Goal: Task Accomplishment & Management: Complete application form

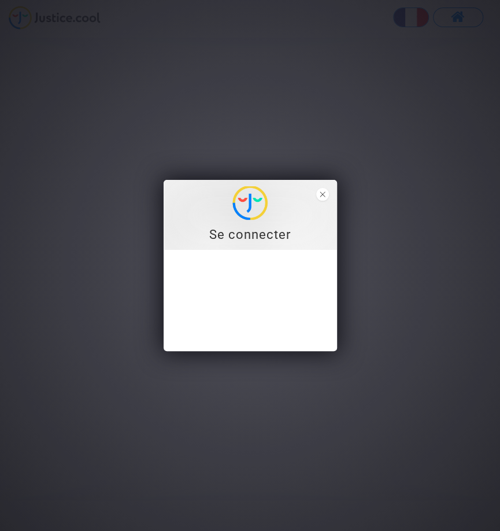
type input "r.pitigala88@gmail.com"
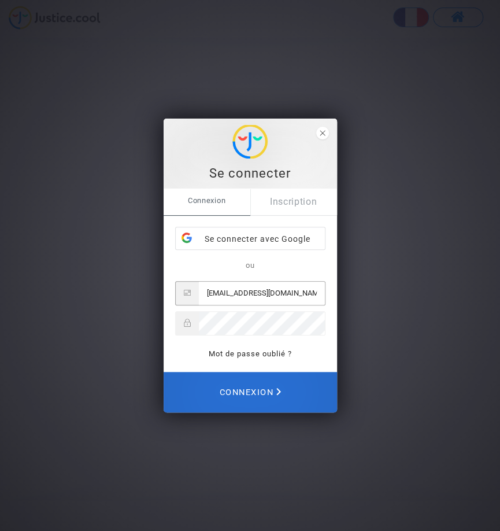
click at [281, 396] on polygon "Connexion" at bounding box center [279, 392] width 5 height 8
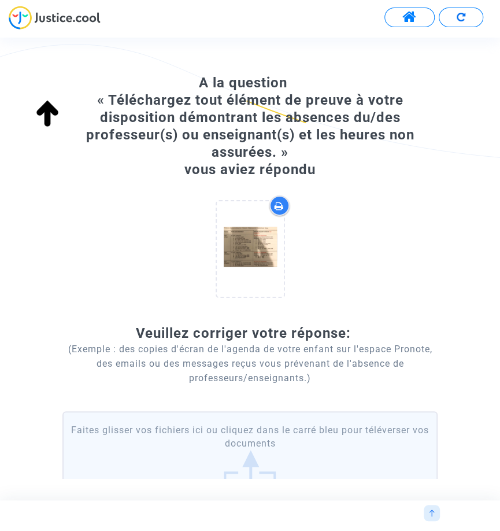
scroll to position [24, 0]
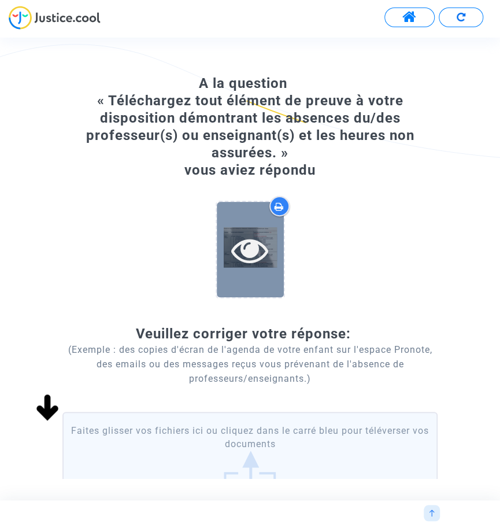
click at [263, 254] on icon at bounding box center [250, 249] width 38 height 37
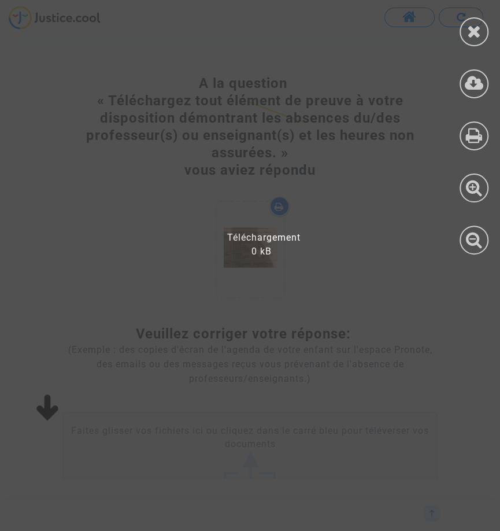
click at [251, 247] on div at bounding box center [257, 272] width 515 height 520
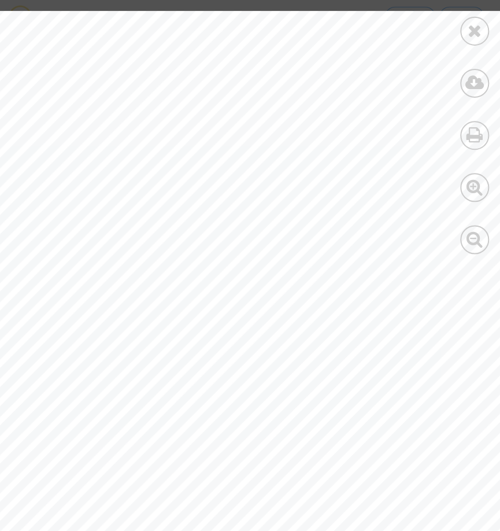
scroll to position [0, 145]
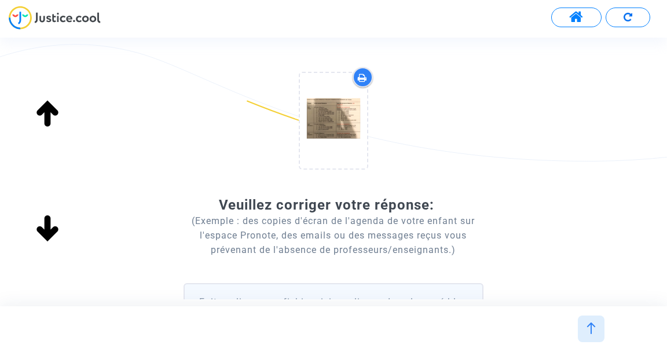
scroll to position [148, 0]
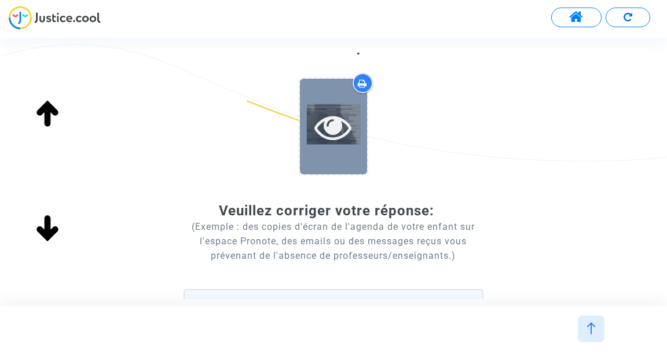
click at [340, 129] on icon at bounding box center [333, 126] width 38 height 37
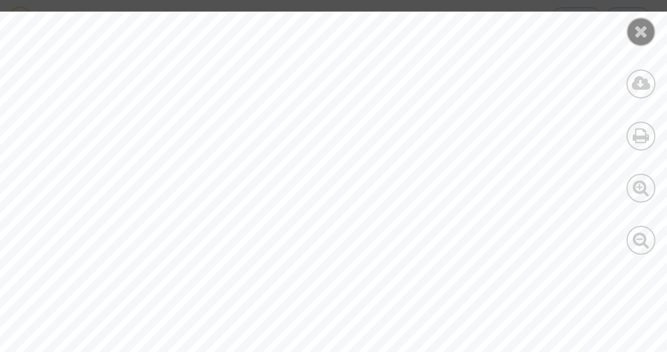
click at [500, 38] on icon at bounding box center [641, 31] width 14 height 17
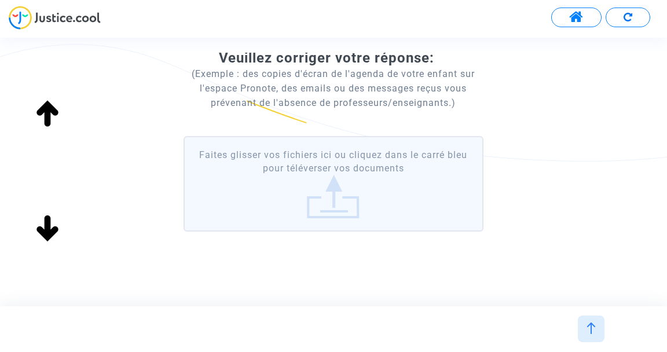
scroll to position [301, 0]
click at [342, 201] on label "Faites glisser vos fichiers ici ou cliquez dans le carré bleu pour téléverser v…" at bounding box center [333, 182] width 300 height 95
click at [0, 0] on input "Faites glisser vos fichiers ici ou cliquez dans le carré bleu pour téléverser v…" at bounding box center [0, 0] width 0 height 0
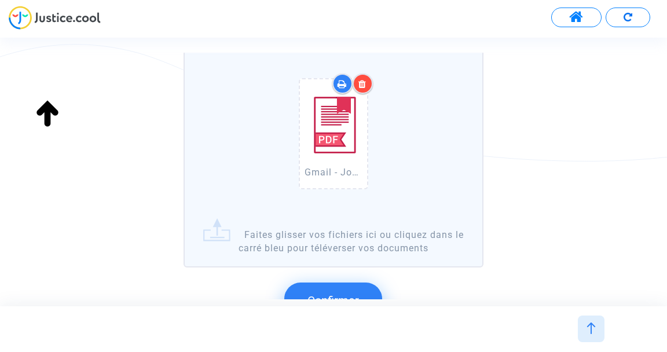
scroll to position [388, 0]
click at [379, 240] on label "Gmail - Jours fériés en mai et juin.pdf Faites glisser vos fichiers ici ou cliq…" at bounding box center [333, 158] width 300 height 218
click at [0, 0] on input "Gmail - Jours fériés en mai et juin.pdf Faites glisser vos fichiers ici ou cliq…" at bounding box center [0, 0] width 0 height 0
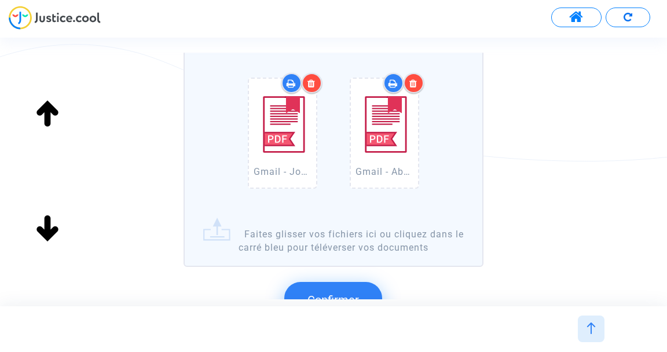
click at [354, 249] on label "Gmail - Jours fériés en mai et juin.pdf Gmail - Absence d'Emeline Crausaz jusqu…" at bounding box center [333, 158] width 300 height 218
click at [0, 0] on input "Gmail - Jours fériés en mai et juin.pdf Gmail - Absence d'Emeline Crausaz jusqu…" at bounding box center [0, 0] width 0 height 0
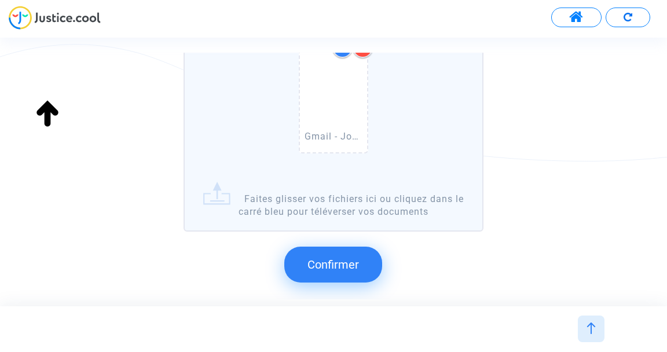
scroll to position [580, 0]
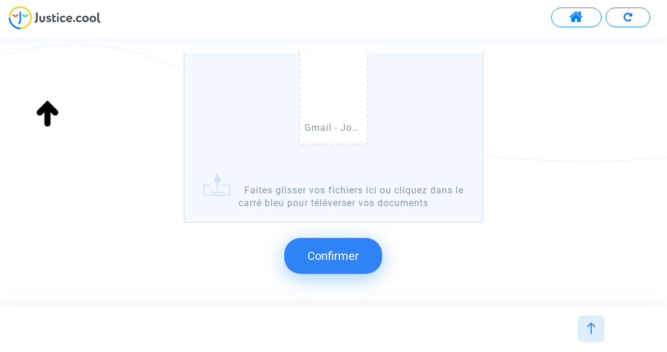
click at [365, 204] on label "Gmail - Jours fériés en mai et juin.pdf Gmail - Absence d'Emeline Crausaz jusqu…" at bounding box center [333, 40] width 300 height 366
click at [0, 0] on input "Gmail - Jours fériés en mai et juin.pdf Gmail - Absence d'Emeline Crausaz jusqu…" at bounding box center [0, 0] width 0 height 0
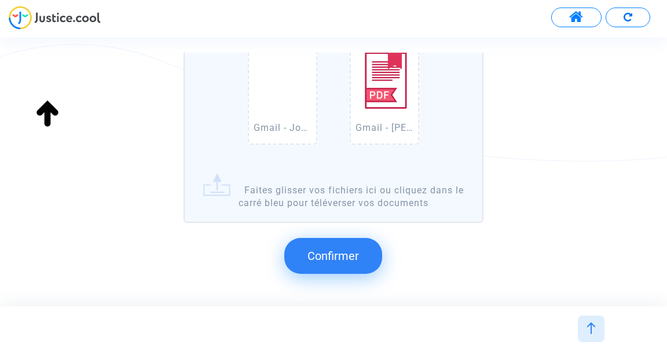
click at [362, 207] on label "Gmail - Jours fériés en mai et juin.pdf Gmail - Absence d'Emeline Crausaz jusqu…" at bounding box center [333, 40] width 300 height 366
click at [0, 0] on input "Gmail - Jours fériés en mai et juin.pdf Gmail - Absence d'Emeline Crausaz jusqu…" at bounding box center [0, 0] width 0 height 0
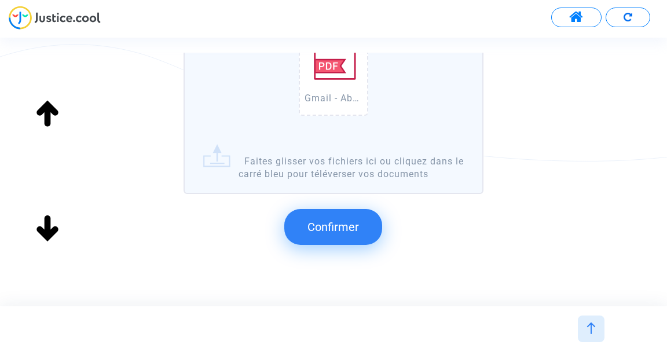
scroll to position [761, 0]
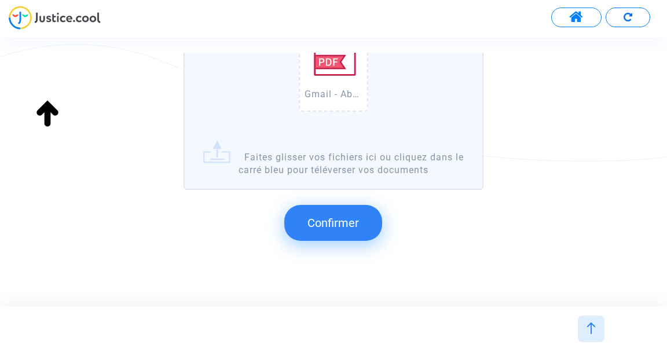
click at [349, 229] on span "Confirmer" at bounding box center [332, 223] width 51 height 14
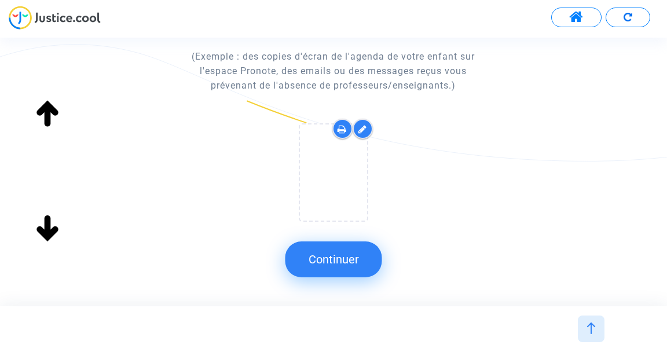
scroll to position [327, 0]
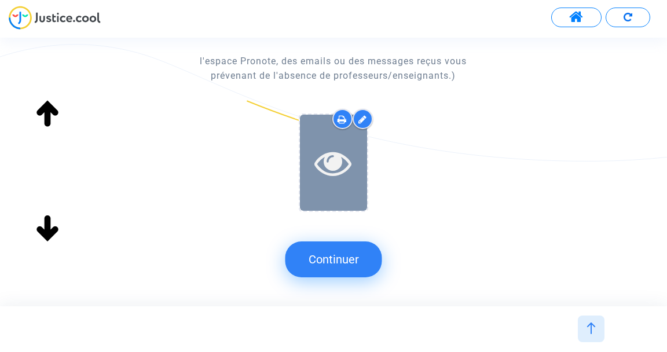
click at [337, 177] on icon at bounding box center [333, 162] width 38 height 37
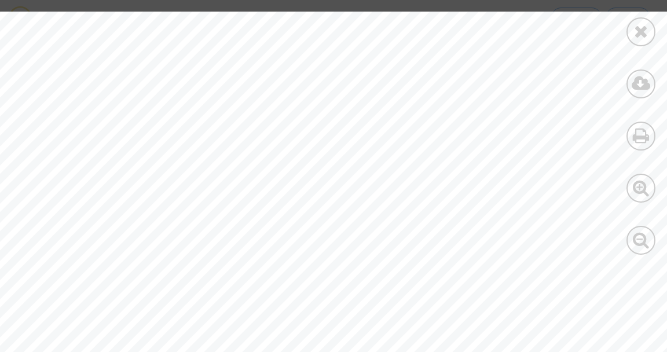
scroll to position [411, 0]
click at [500, 40] on icon at bounding box center [641, 31] width 14 height 17
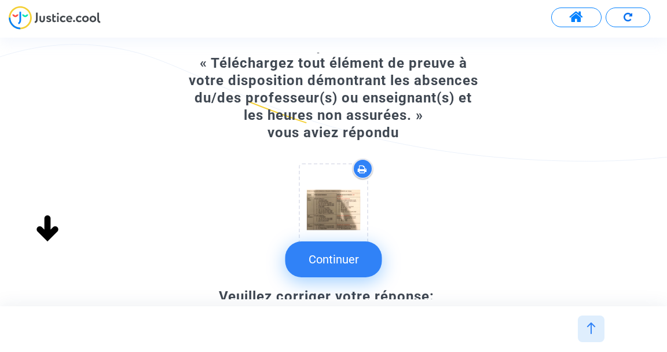
scroll to position [175, 0]
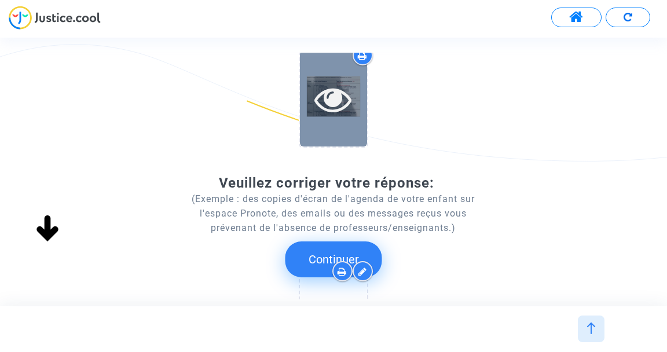
click at [349, 111] on icon at bounding box center [333, 98] width 38 height 37
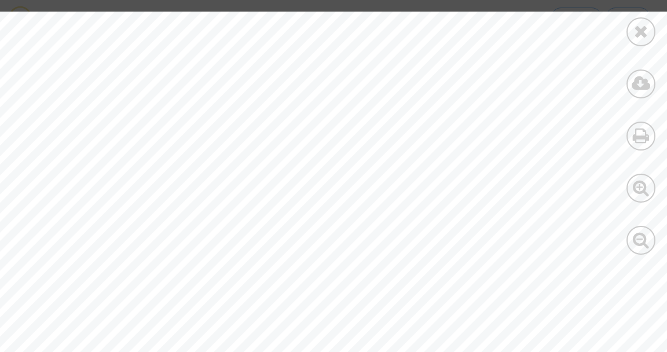
scroll to position [445, 0]
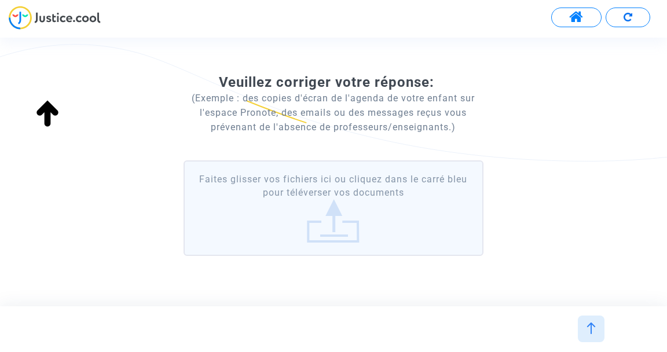
scroll to position [315, 0]
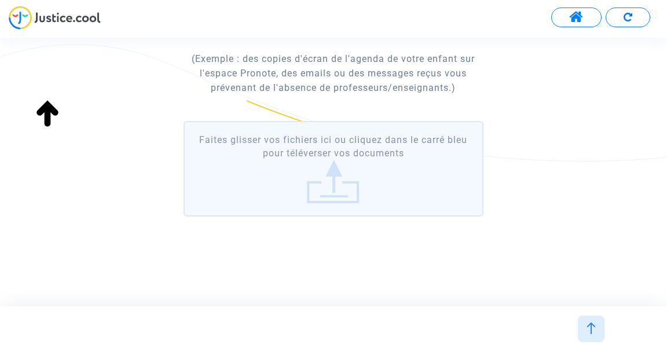
click at [369, 182] on label "Faites glisser vos fichiers ici ou cliquez dans le carré bleu pour téléverser v…" at bounding box center [333, 168] width 300 height 95
click at [0, 0] on input "Faites glisser vos fichiers ici ou cliquez dans le carré bleu pour téléverser v…" at bounding box center [0, 0] width 0 height 0
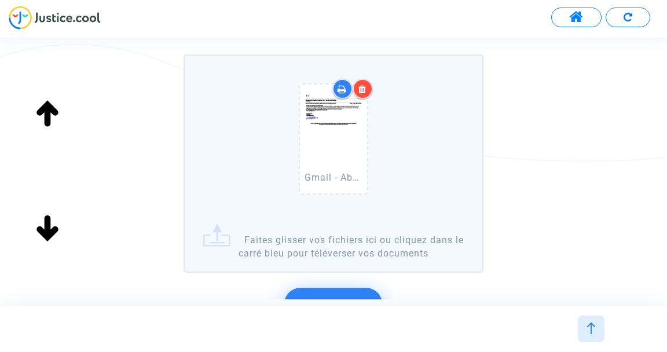
scroll to position [381, 0]
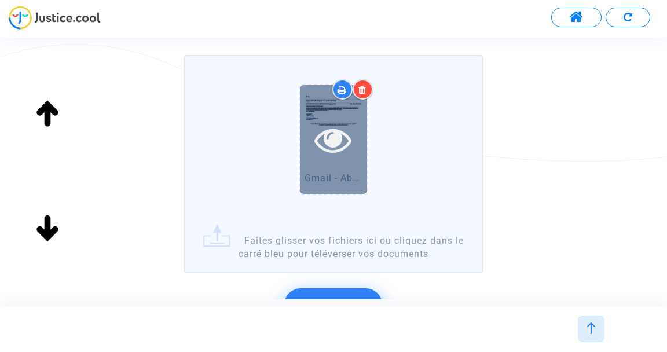
click at [340, 140] on icon at bounding box center [333, 139] width 38 height 37
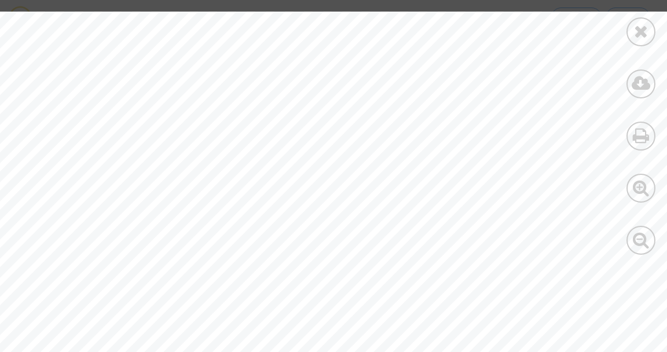
scroll to position [135, 0]
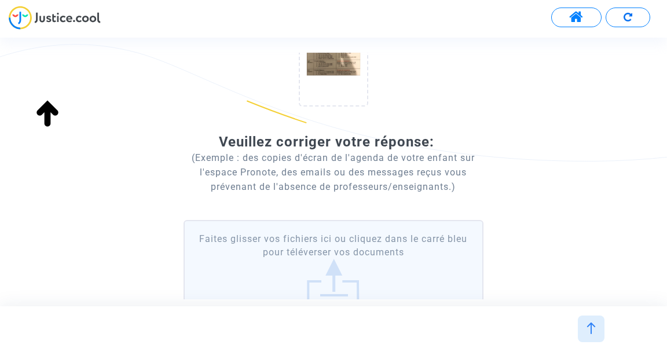
scroll to position [224, 0]
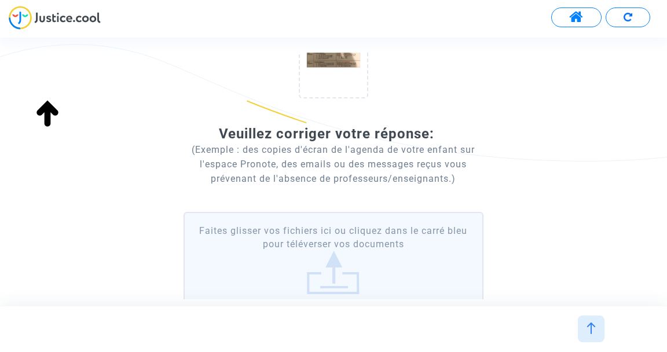
click at [387, 258] on label "Faites glisser vos fichiers ici ou cliquez dans le carré bleu pour téléverser v…" at bounding box center [333, 259] width 300 height 95
click at [0, 0] on input "Faites glisser vos fichiers ici ou cliquez dans le carré bleu pour téléverser v…" at bounding box center [0, 0] width 0 height 0
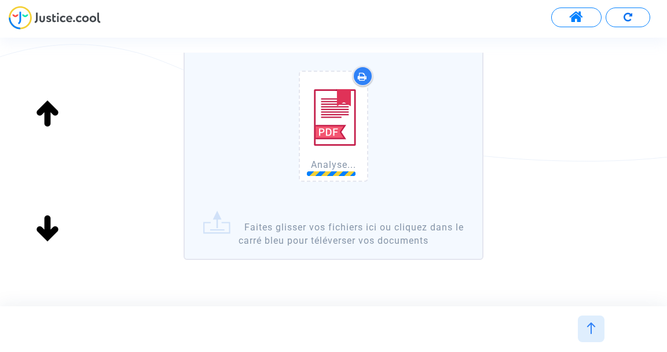
scroll to position [397, 0]
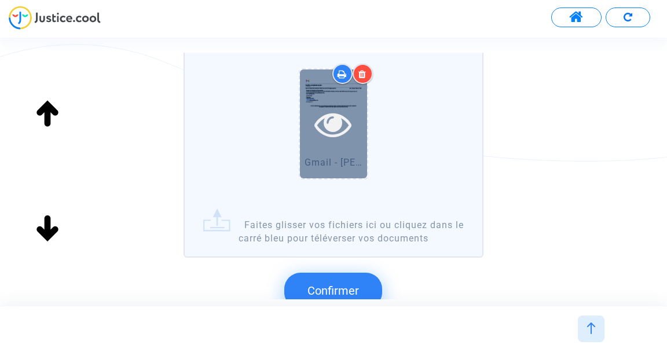
click at [347, 149] on div at bounding box center [333, 123] width 67 height 109
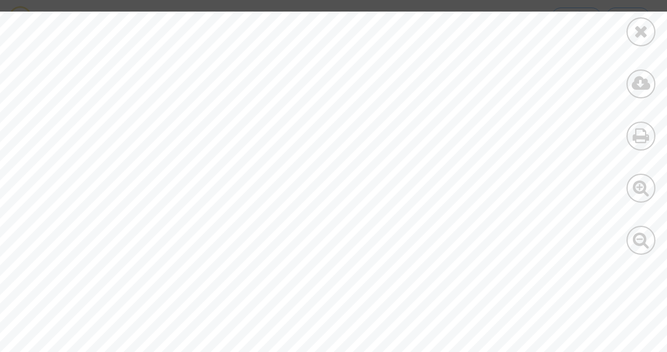
scroll to position [172, 0]
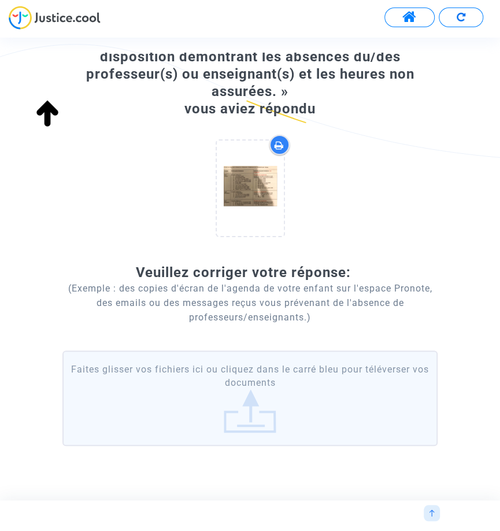
scroll to position [84, 0]
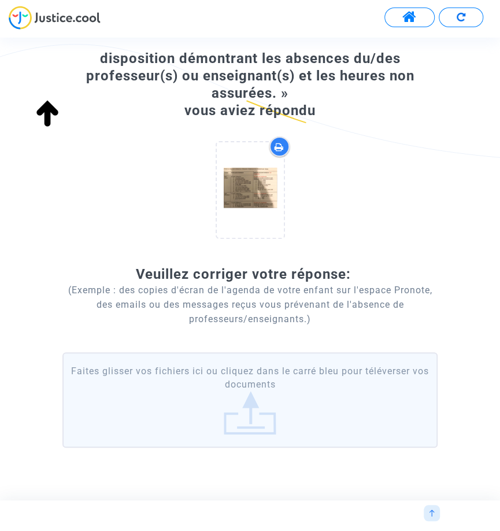
click at [327, 399] on label "Faites glisser vos fichiers ici ou cliquez dans le carré bleu pour téléverser v…" at bounding box center [249, 399] width 375 height 95
click at [0, 0] on input "Faites glisser vos fichiers ici ou cliquez dans le carré bleu pour téléverser v…" at bounding box center [0, 0] width 0 height 0
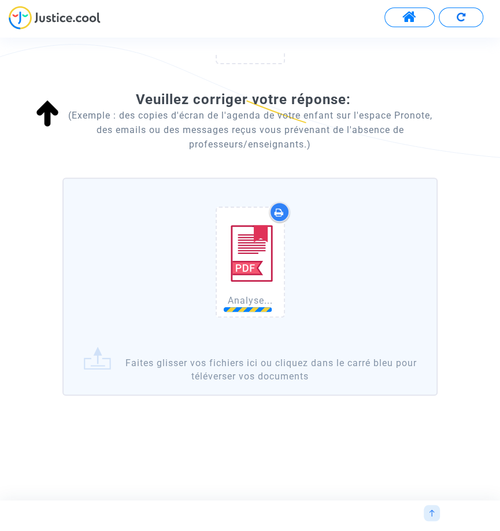
scroll to position [257, 0]
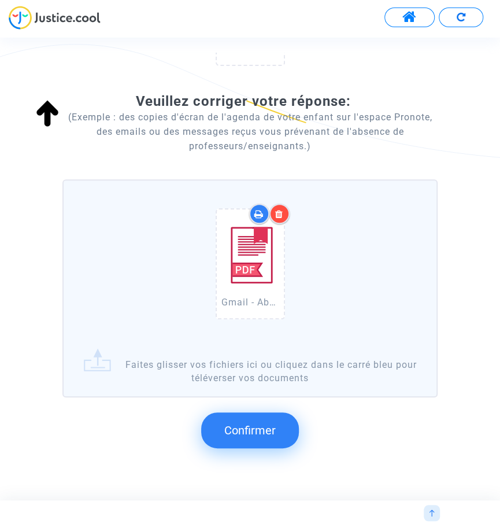
click at [271, 433] on span "Confirmer" at bounding box center [249, 431] width 51 height 14
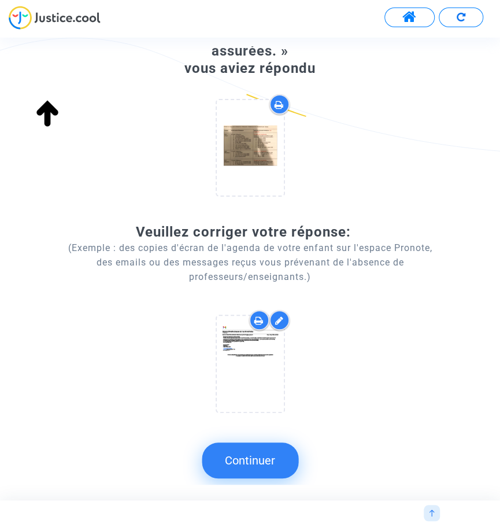
scroll to position [119, 0]
click at [270, 478] on button "Continuer" at bounding box center [250, 461] width 97 height 36
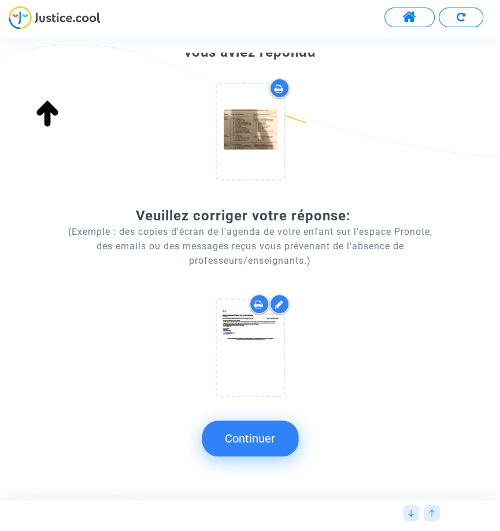
scroll to position [148, 0]
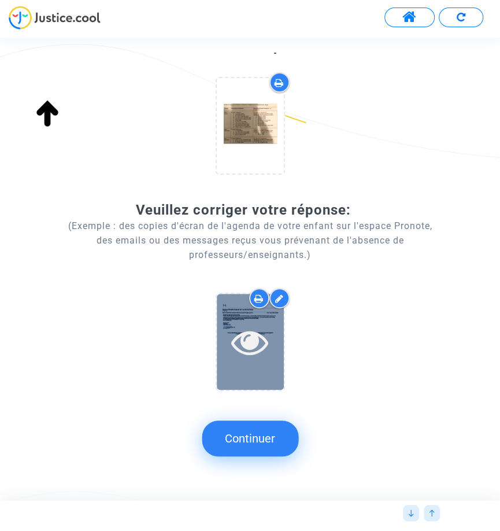
click at [258, 349] on icon at bounding box center [250, 341] width 38 height 37
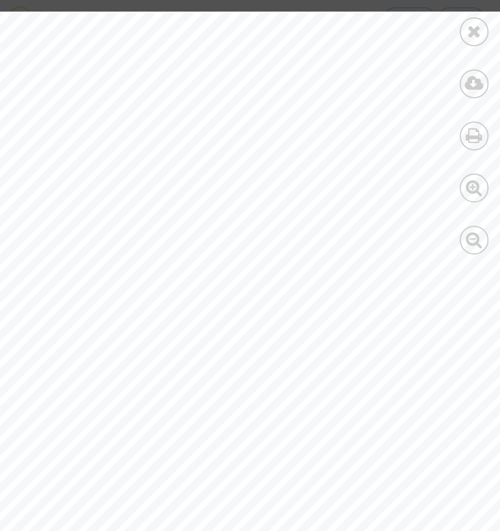
scroll to position [0, 0]
click at [482, 40] on icon at bounding box center [474, 31] width 14 height 17
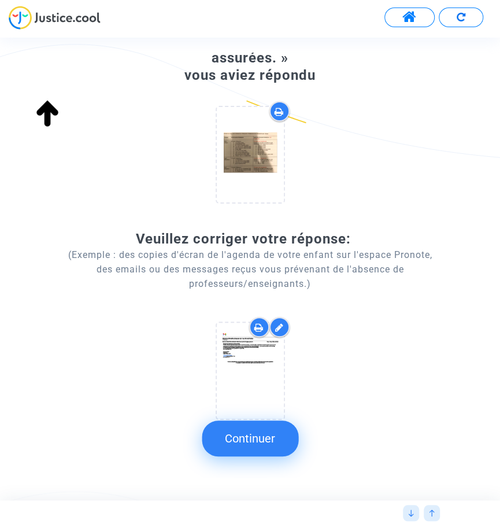
click at [284, 332] on icon at bounding box center [279, 327] width 9 height 9
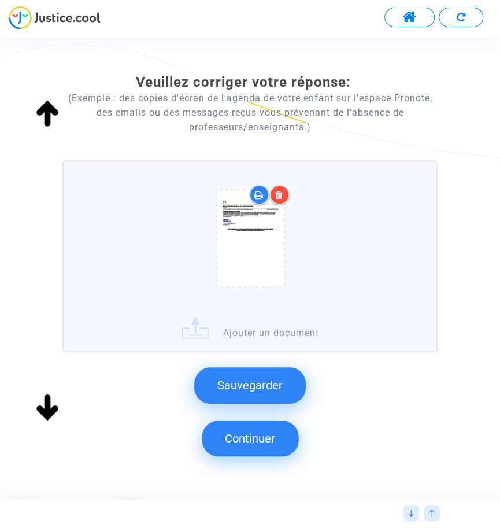
scroll to position [289, 0]
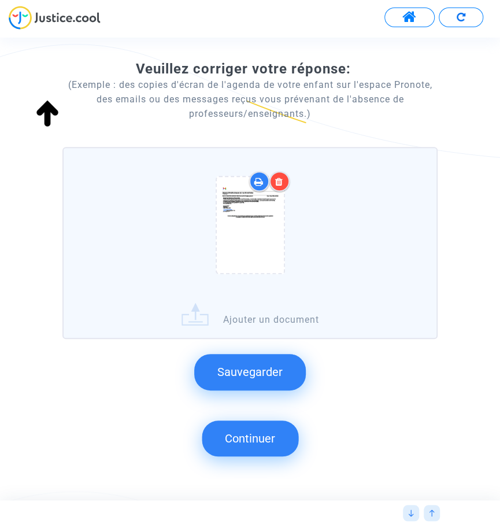
click at [315, 322] on label "Ajouter un document" at bounding box center [249, 243] width 375 height 192
click at [0, 0] on input "Ajouter un document" at bounding box center [0, 0] width 0 height 0
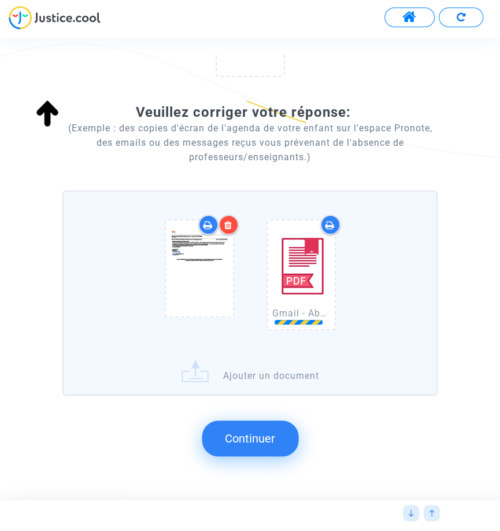
scroll to position [245, 0]
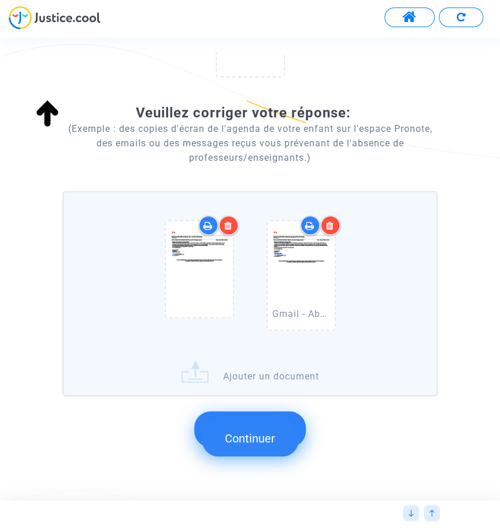
click at [269, 442] on button "Continuer" at bounding box center [250, 439] width 97 height 36
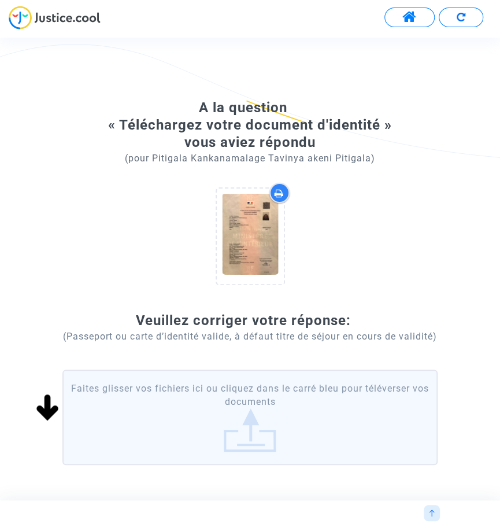
click at [292, 444] on label "Faites glisser vos fichiers ici ou cliquez dans le carré bleu pour téléverser v…" at bounding box center [249, 417] width 375 height 95
click at [0, 0] on input "Faites glisser vos fichiers ici ou cliquez dans le carré bleu pour téléverser v…" at bounding box center [0, 0] width 0 height 0
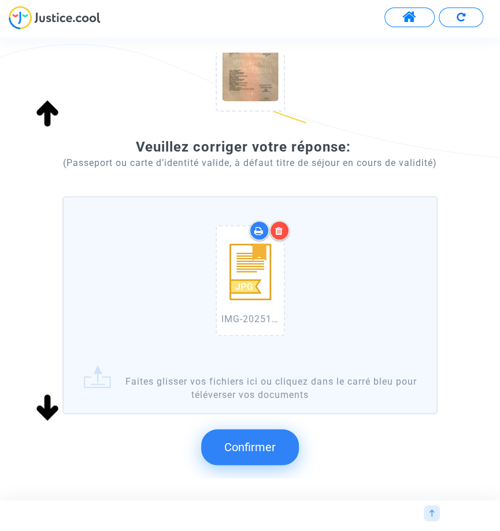
scroll to position [176, 0]
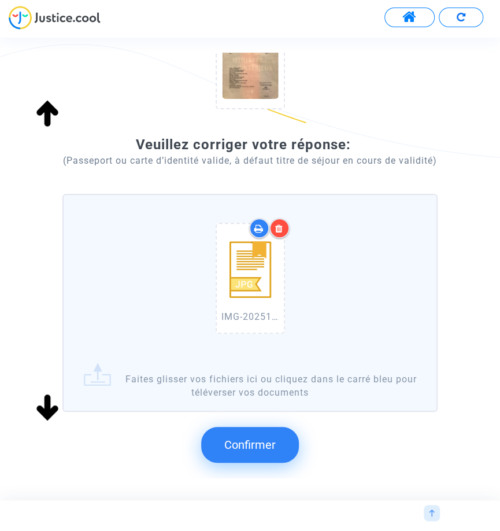
click at [276, 452] on span "Confirmer" at bounding box center [249, 445] width 51 height 14
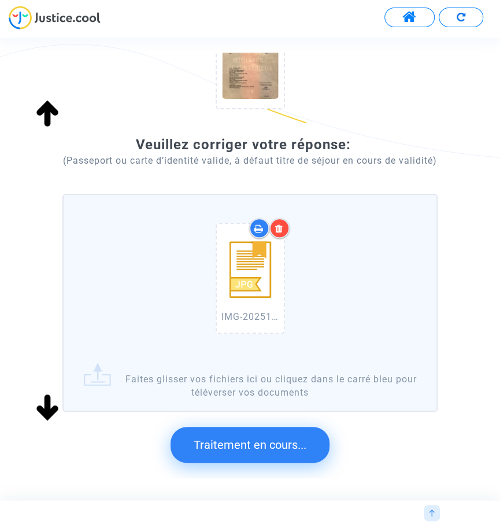
scroll to position [96, 0]
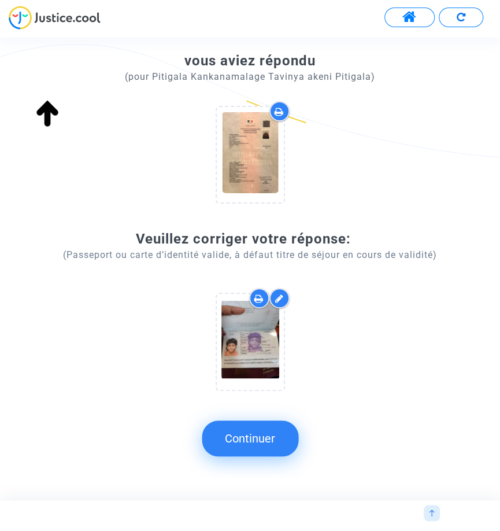
click at [273, 445] on button "Continuer" at bounding box center [250, 439] width 97 height 36
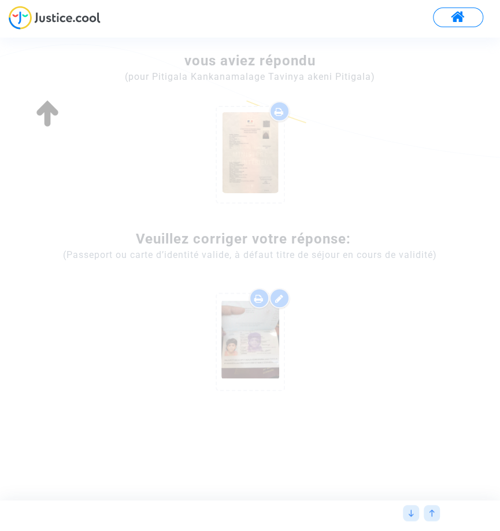
scroll to position [0, 0]
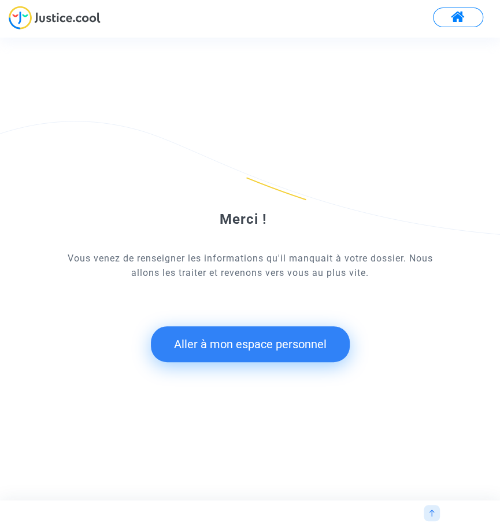
click at [350, 362] on button "Aller à mon espace personnel" at bounding box center [250, 344] width 199 height 36
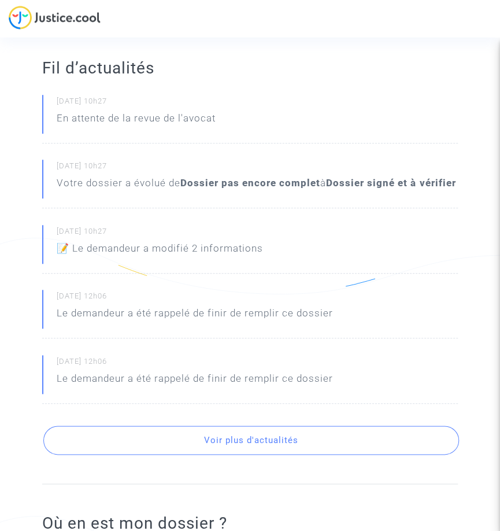
scroll to position [197, 0]
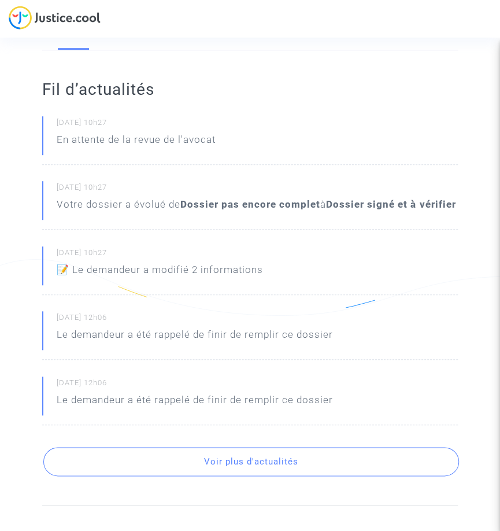
click at [315, 476] on button "Voir plus d'actualités" at bounding box center [251, 461] width 416 height 29
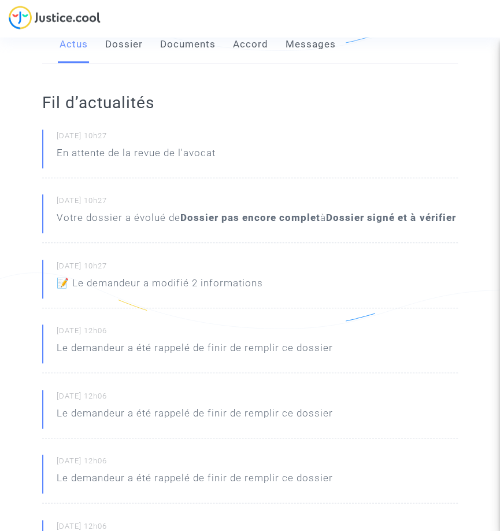
scroll to position [0, 0]
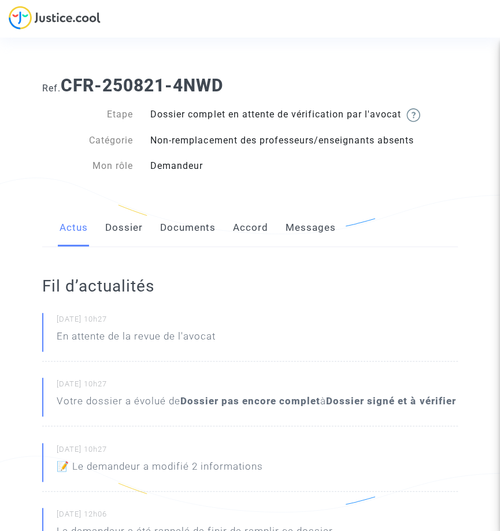
click at [132, 233] on link "Dossier" at bounding box center [124, 228] width 38 height 38
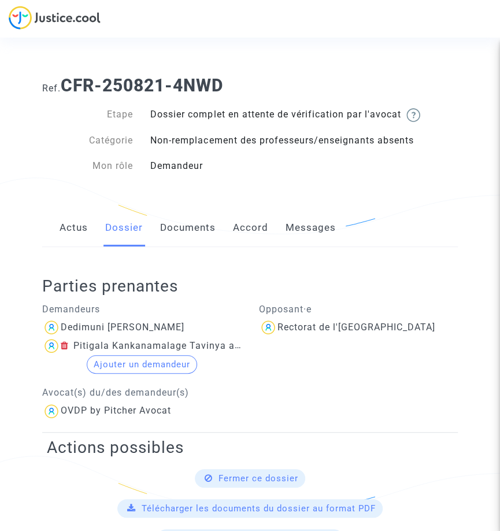
click at [206, 234] on link "Documents" at bounding box center [188, 228] width 56 height 38
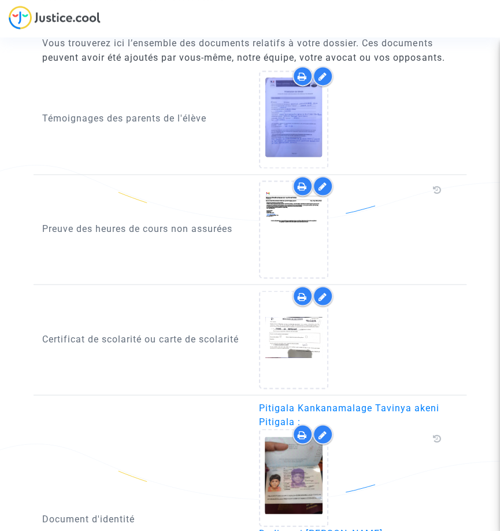
scroll to position [570, 0]
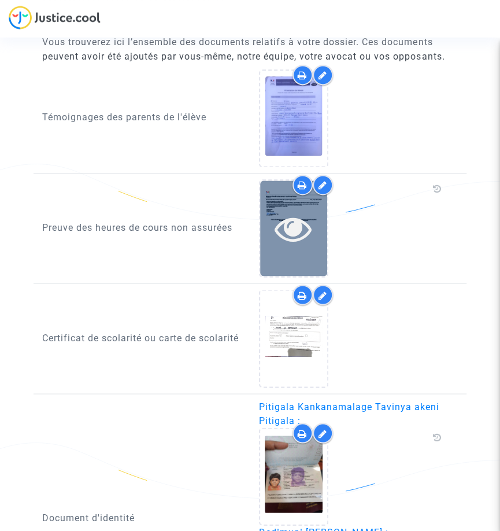
click at [311, 232] on icon at bounding box center [294, 229] width 38 height 37
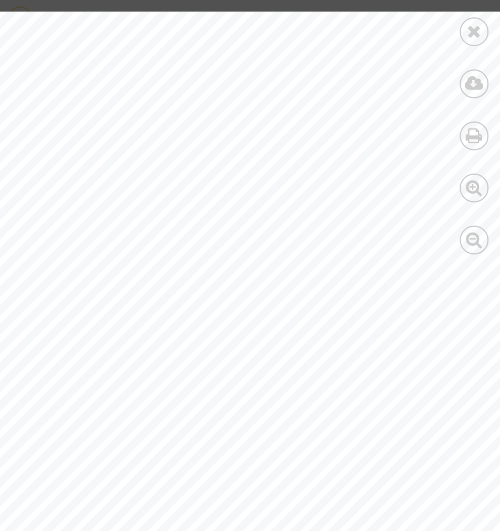
scroll to position [45, 0]
click at [479, 30] on icon at bounding box center [474, 31] width 14 height 17
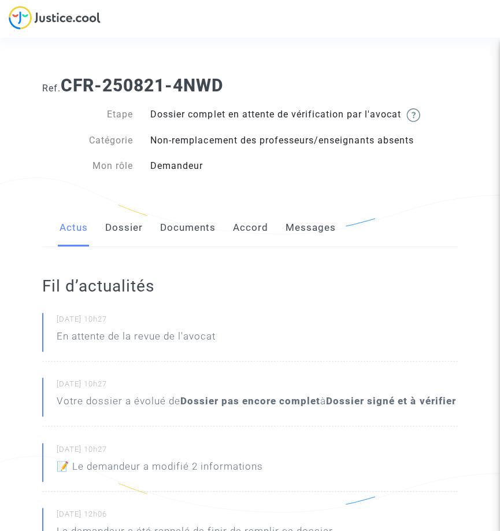
click at [215, 234] on link "Documents" at bounding box center [188, 228] width 56 height 38
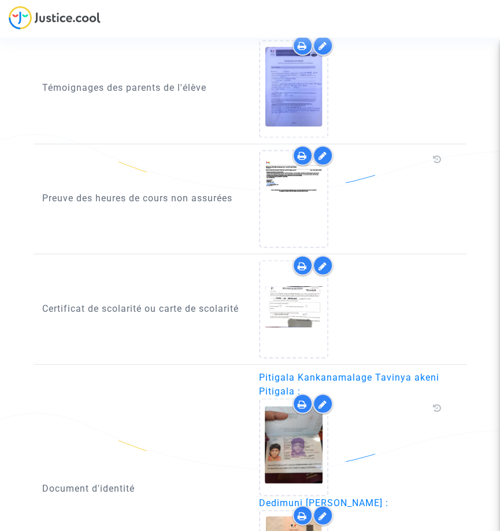
scroll to position [598, 0]
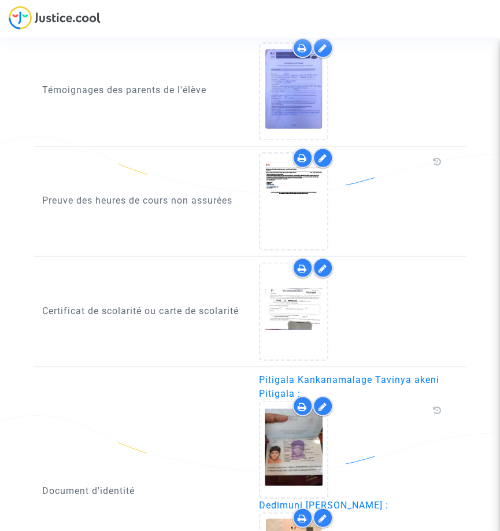
click at [430, 213] on div at bounding box center [352, 201] width 187 height 98
click at [438, 211] on div at bounding box center [352, 201] width 187 height 98
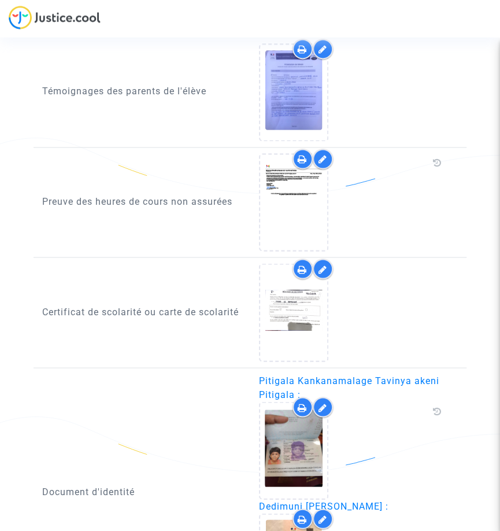
scroll to position [595, 0]
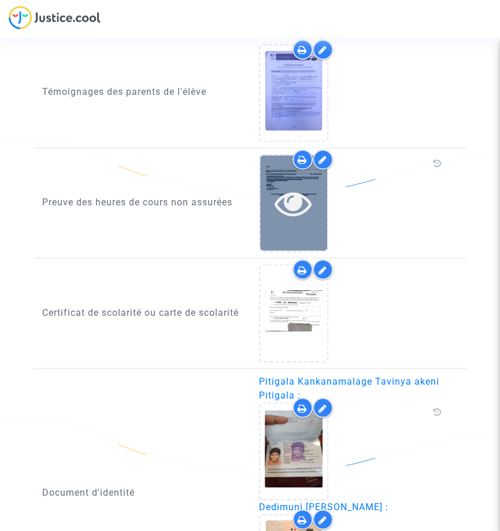
click at [304, 218] on icon at bounding box center [294, 203] width 38 height 37
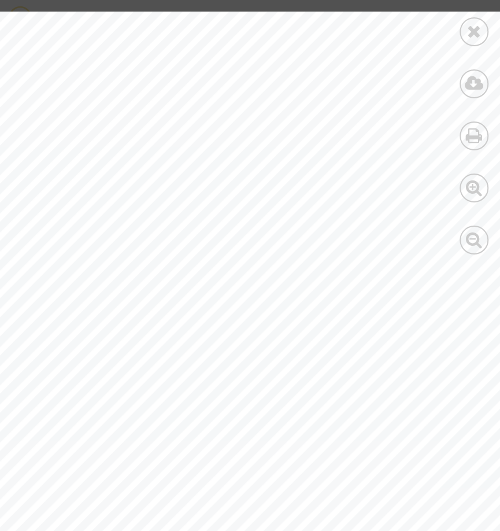
scroll to position [57, 0]
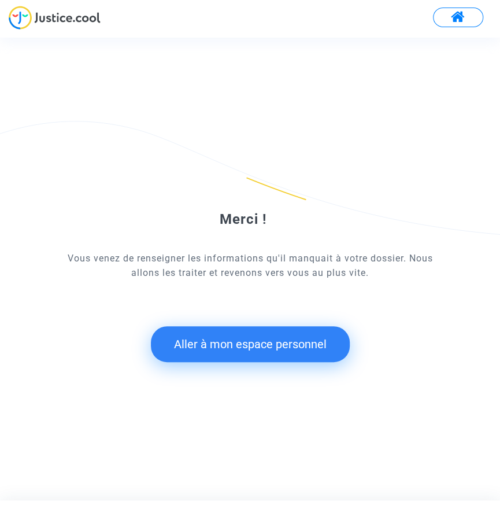
click at [314, 351] on button "Aller à mon espace personnel" at bounding box center [250, 344] width 199 height 36
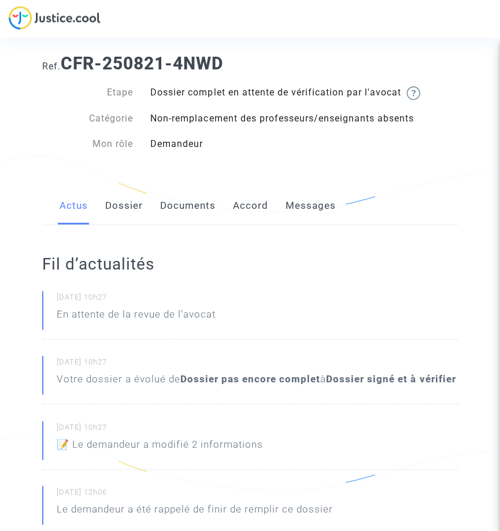
scroll to position [21, 0]
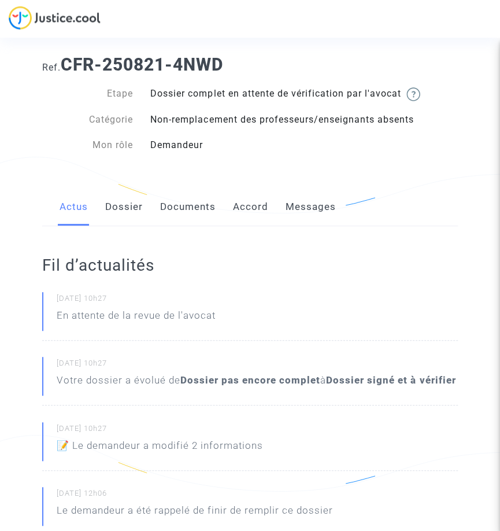
click at [202, 210] on link "Documents" at bounding box center [188, 207] width 56 height 38
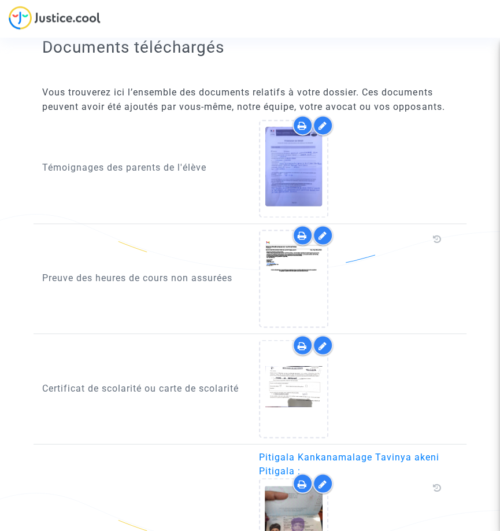
scroll to position [521, 0]
click at [440, 241] on icon at bounding box center [437, 238] width 9 height 9
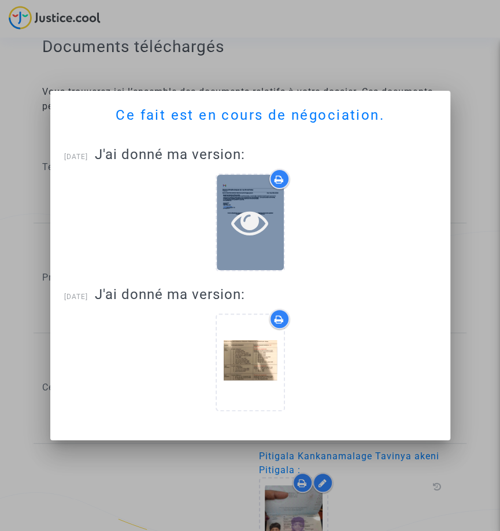
click at [260, 267] on div at bounding box center [250, 222] width 67 height 95
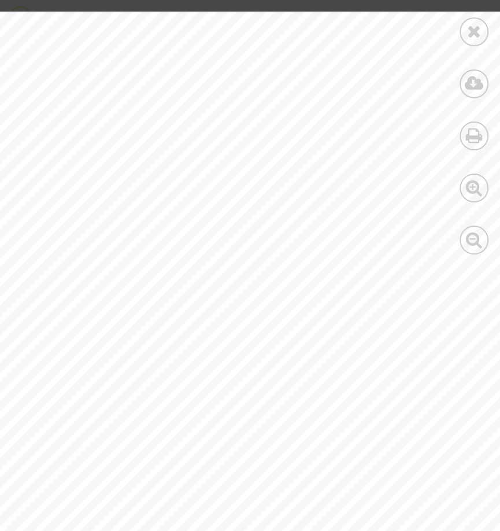
scroll to position [0, 44]
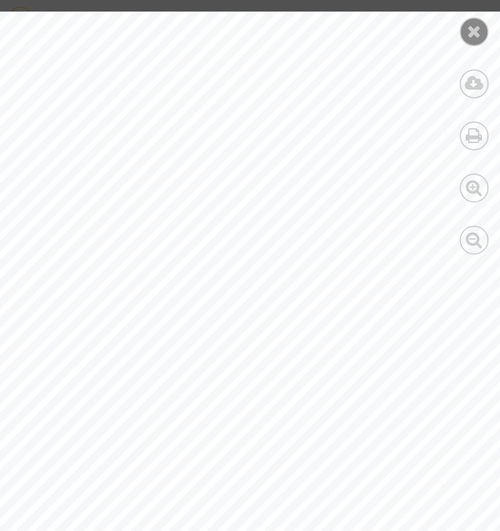
click at [473, 36] on icon at bounding box center [474, 31] width 14 height 17
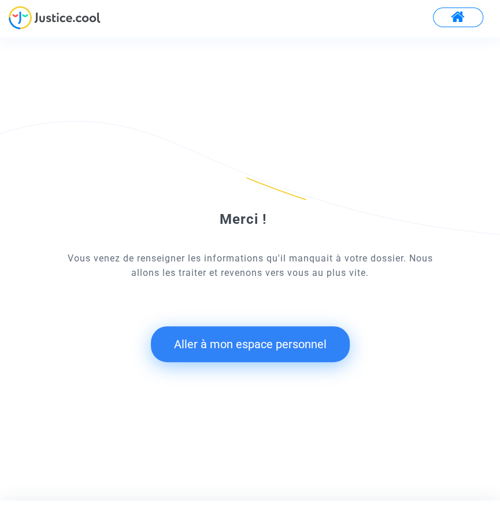
click at [292, 347] on button "Aller à mon espace personnel" at bounding box center [250, 344] width 199 height 36
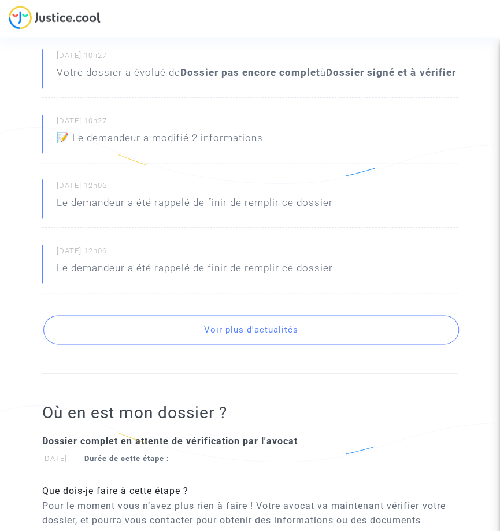
scroll to position [307, 0]
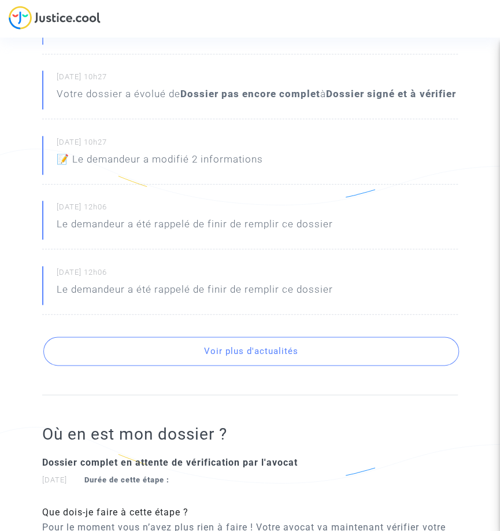
click at [323, 366] on button "Voir plus d'actualités" at bounding box center [251, 351] width 416 height 29
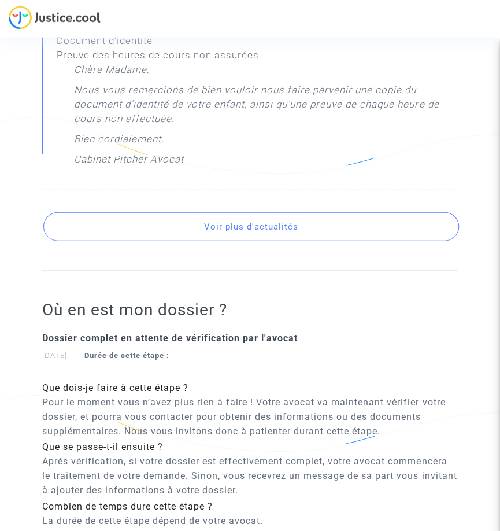
scroll to position [815, 0]
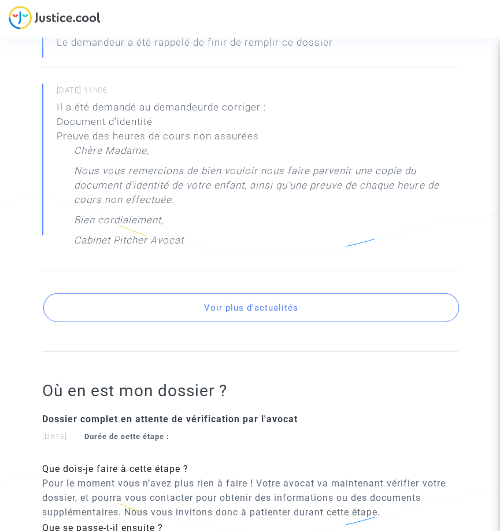
click at [338, 322] on button "Voir plus d'actualités" at bounding box center [251, 307] width 416 height 29
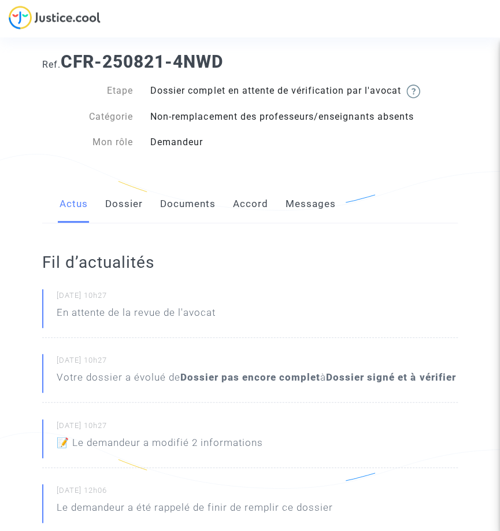
scroll to position [0, 0]
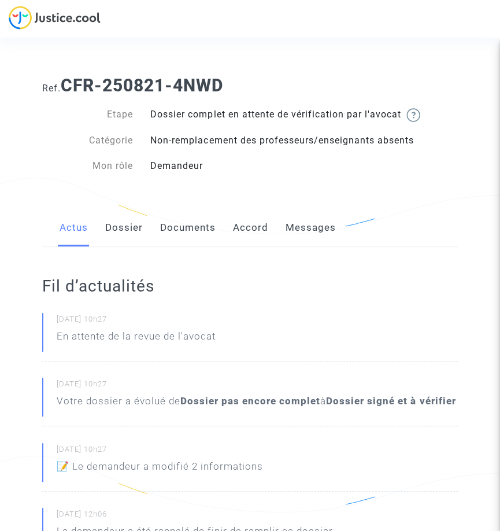
click at [115, 245] on link "Dossier" at bounding box center [124, 228] width 38 height 38
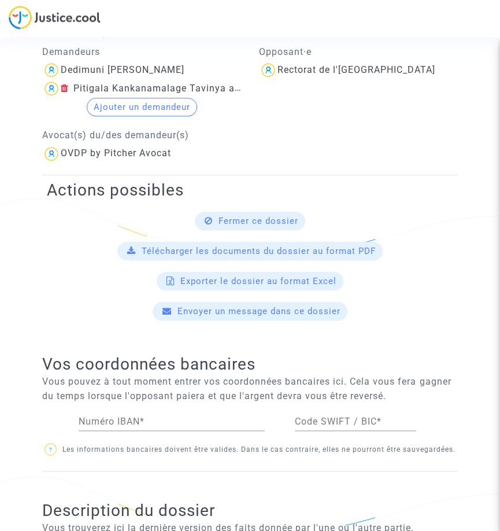
scroll to position [266, 0]
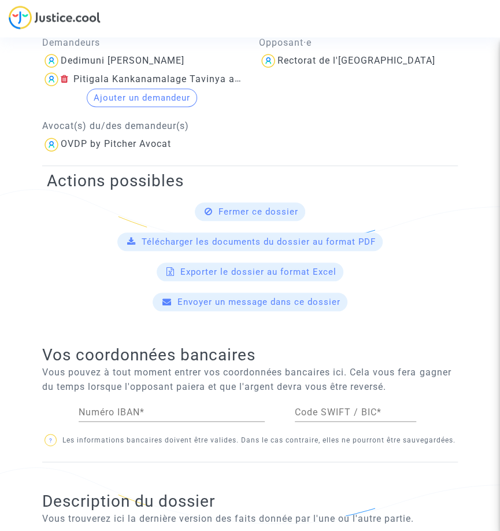
click at [428, 519] on p "Vous trouverez ici la dernière version des faits donnée par l'une ou l'autre pa…" at bounding box center [250, 519] width 416 height 14
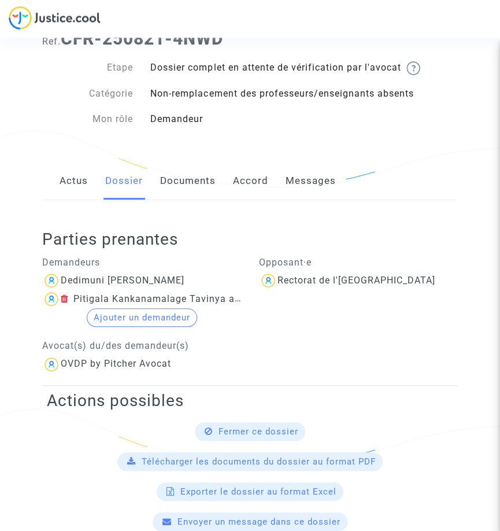
scroll to position [0, 0]
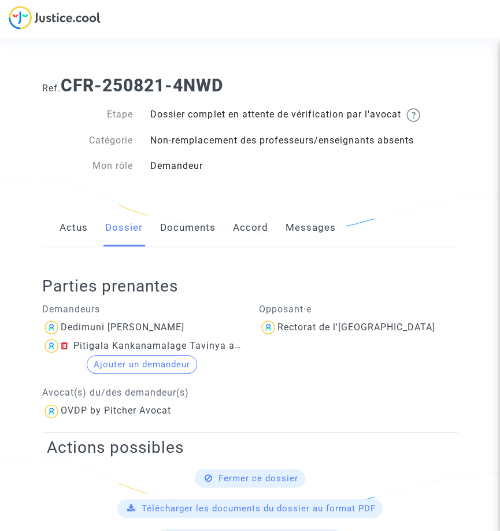
click at [188, 230] on link "Documents" at bounding box center [188, 228] width 56 height 38
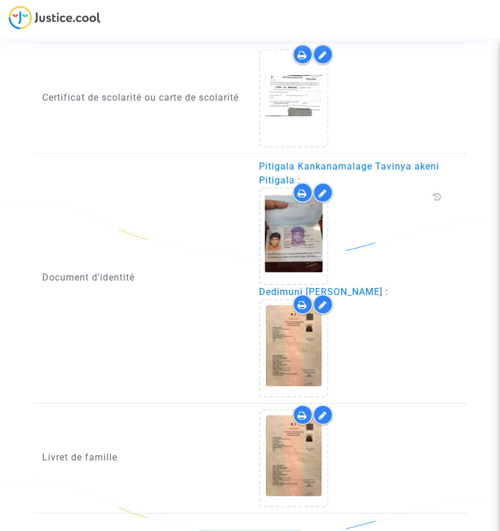
scroll to position [838, 0]
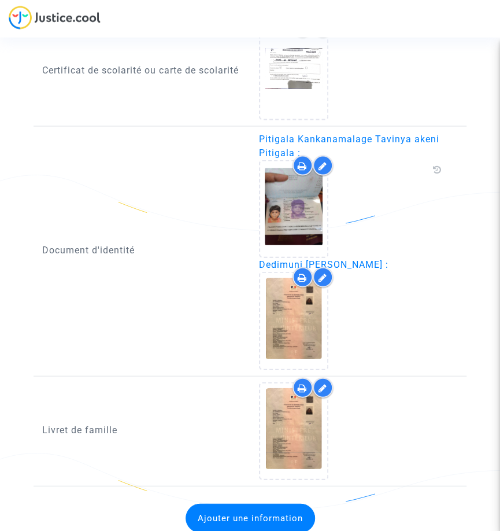
click at [315, 531] on button "Ajouter une information" at bounding box center [251, 518] width 130 height 29
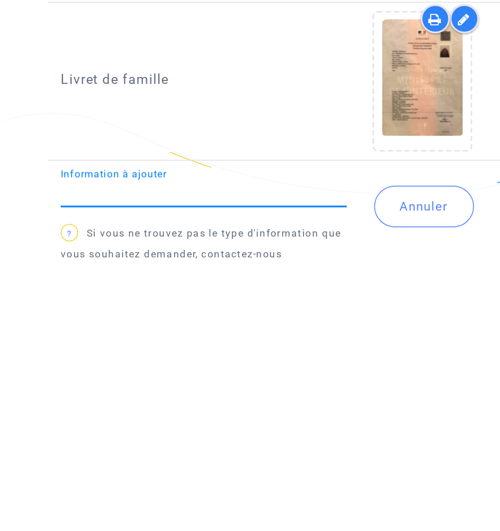
scroll to position [903, 0]
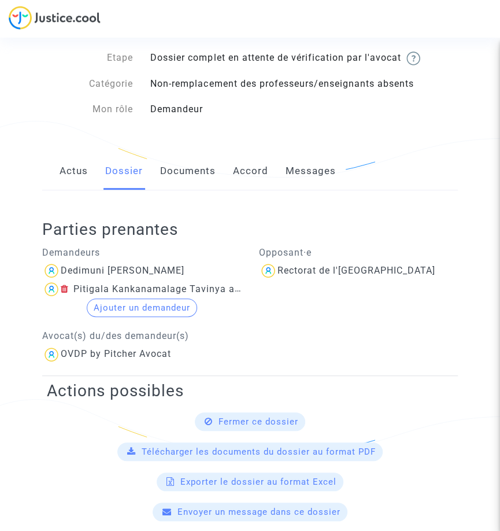
scroll to position [55, 0]
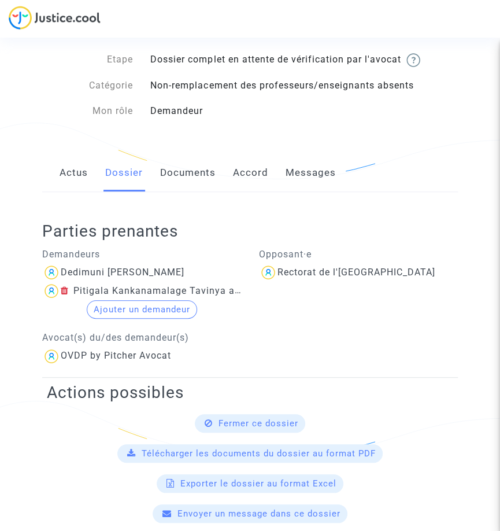
click at [192, 175] on link "Documents" at bounding box center [188, 173] width 56 height 38
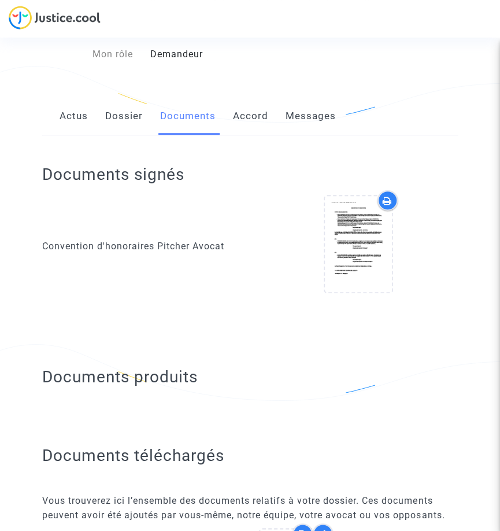
scroll to position [100, 0]
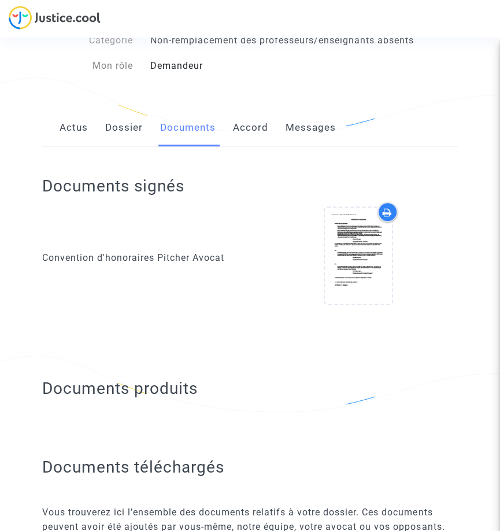
click at [260, 132] on link "Accord" at bounding box center [250, 128] width 35 height 38
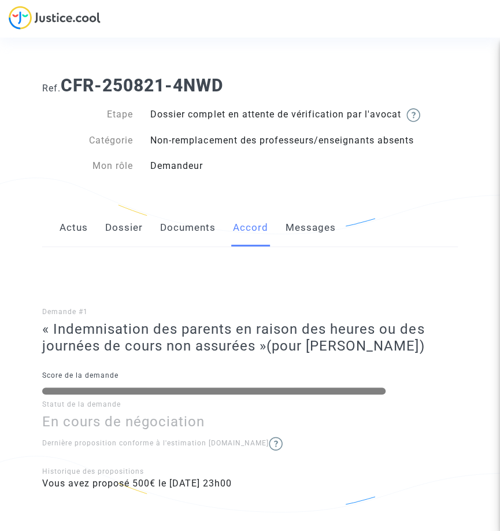
click at [301, 234] on link "Messages" at bounding box center [311, 228] width 50 height 38
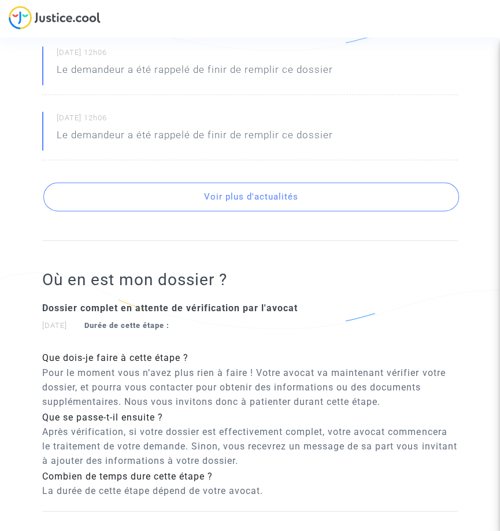
scroll to position [526, 0]
